Goal: Register for event/course

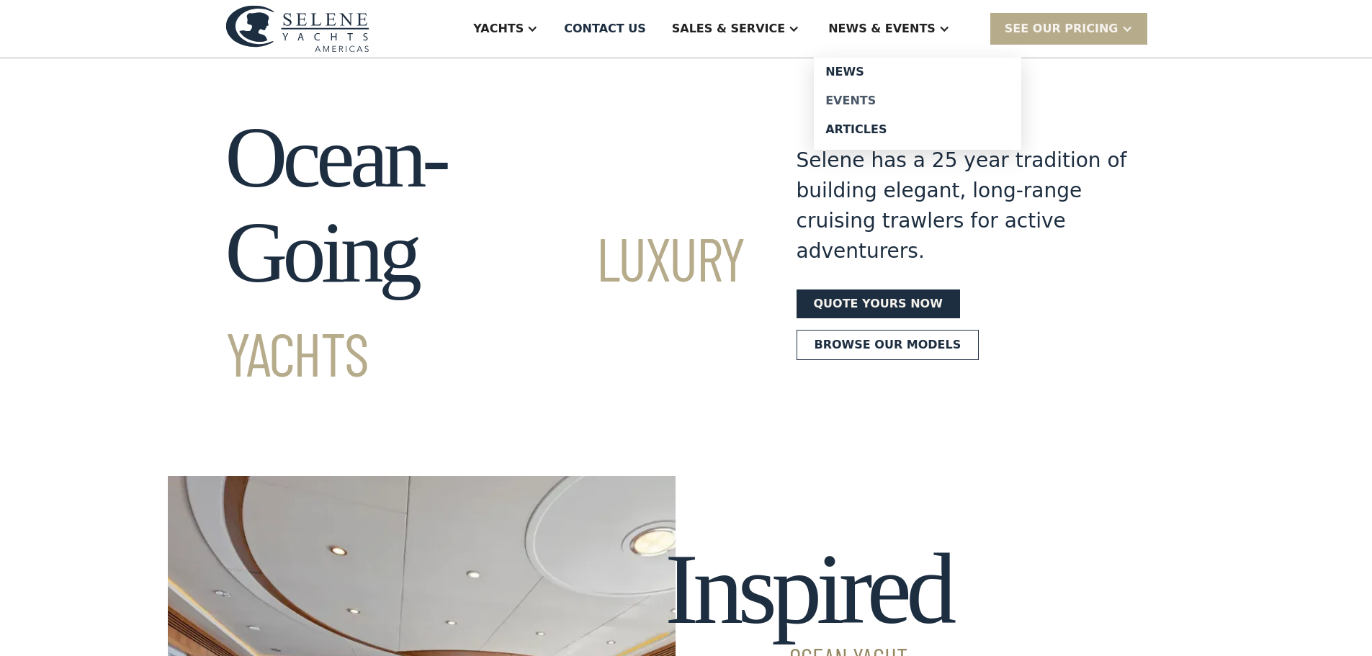
click at [894, 104] on div "Events" at bounding box center [917, 101] width 184 height 12
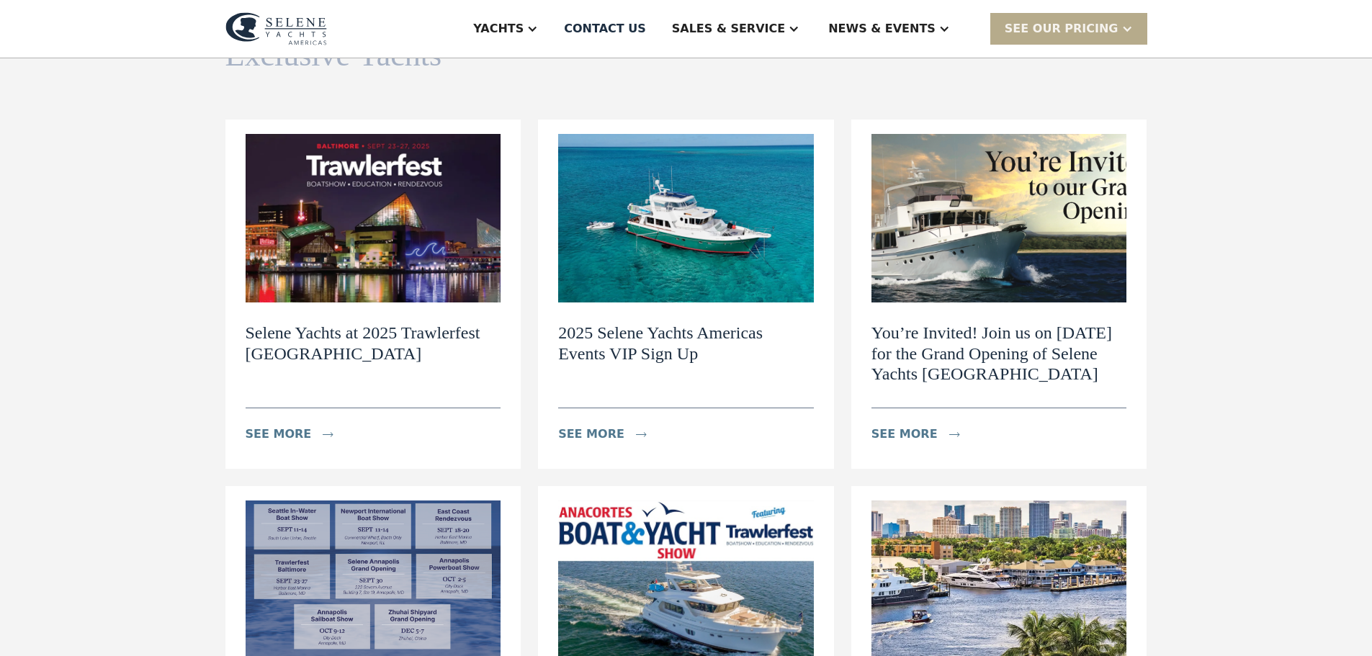
scroll to position [144, 0]
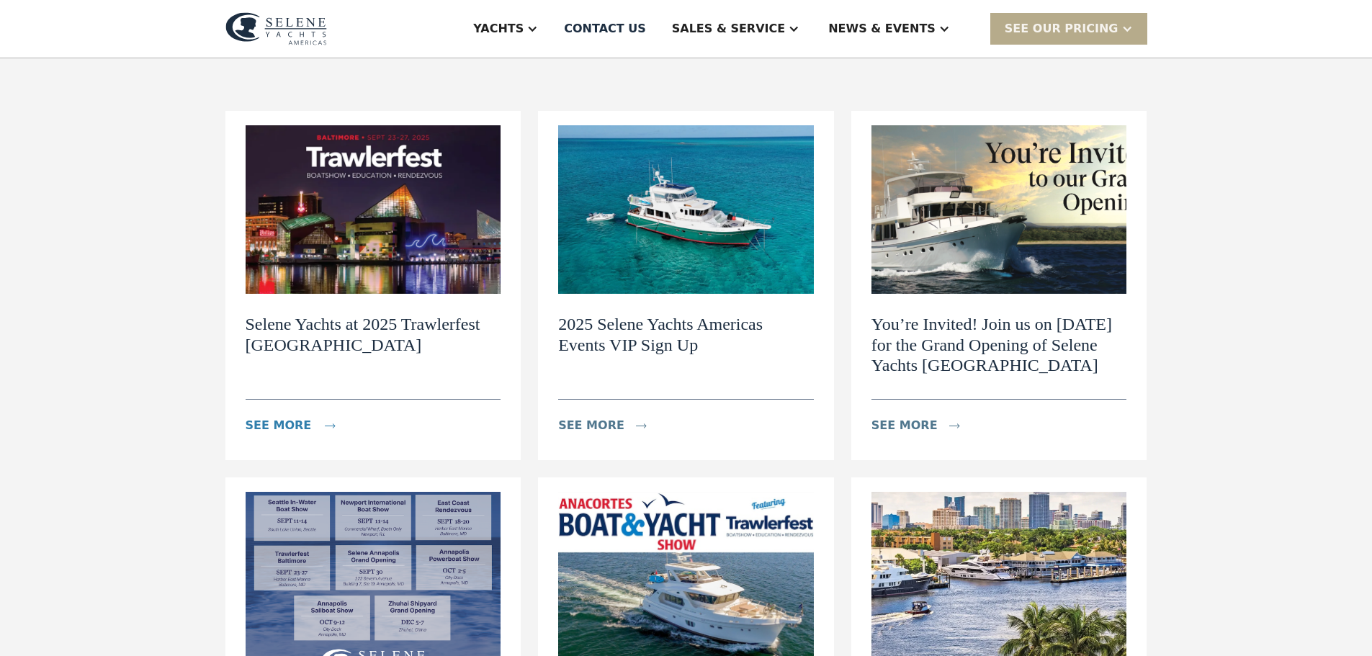
click at [305, 424] on div "see more" at bounding box center [299, 425] width 106 height 29
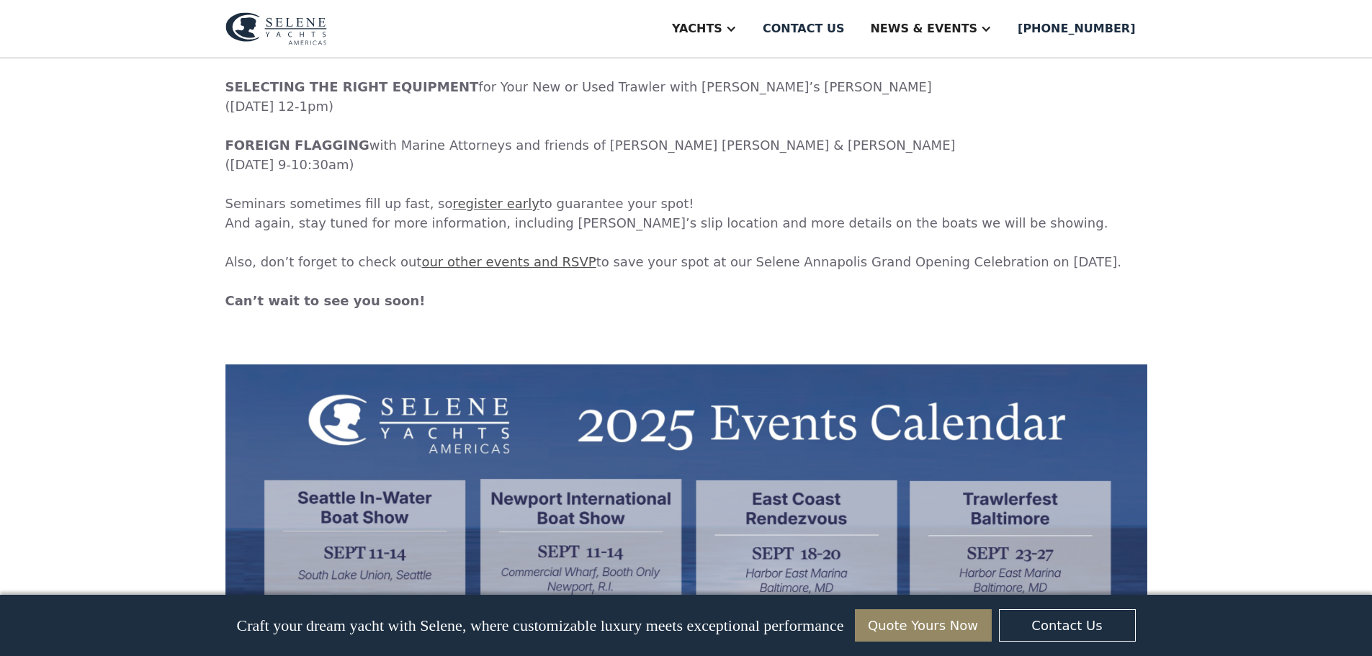
scroll to position [2305, 0]
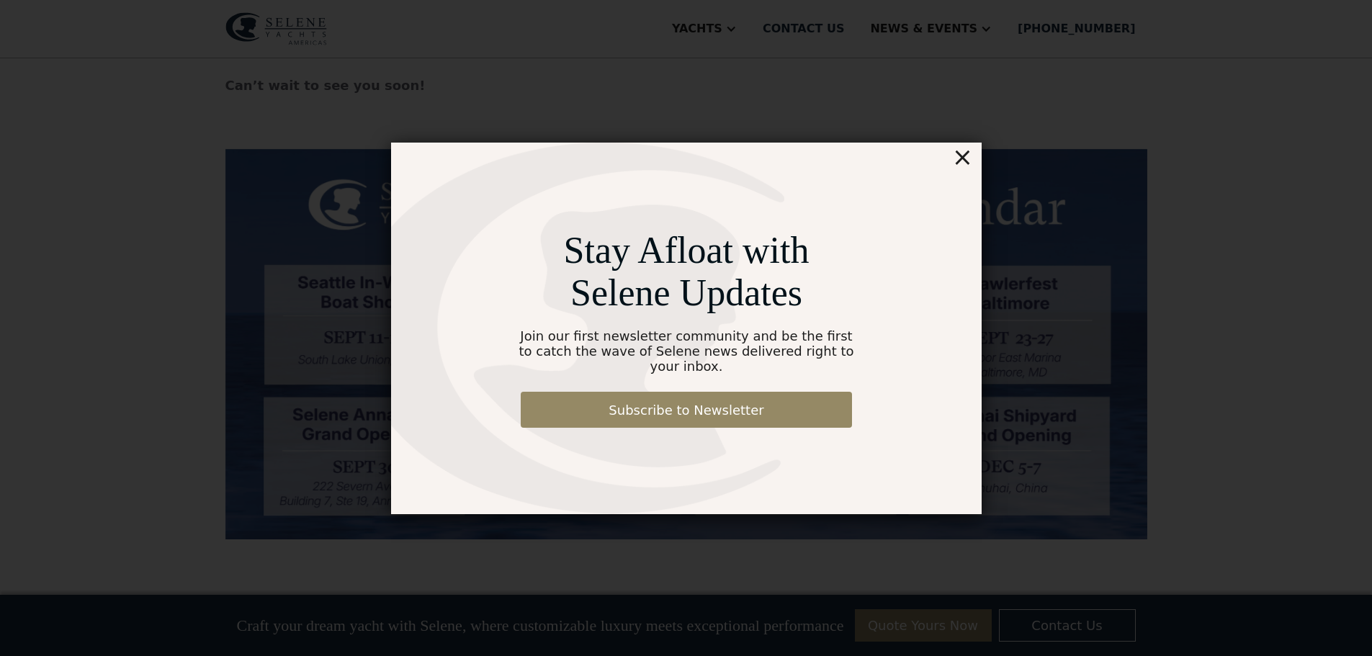
click at [968, 169] on div "×" at bounding box center [962, 157] width 21 height 29
